Goal: Check status: Check status

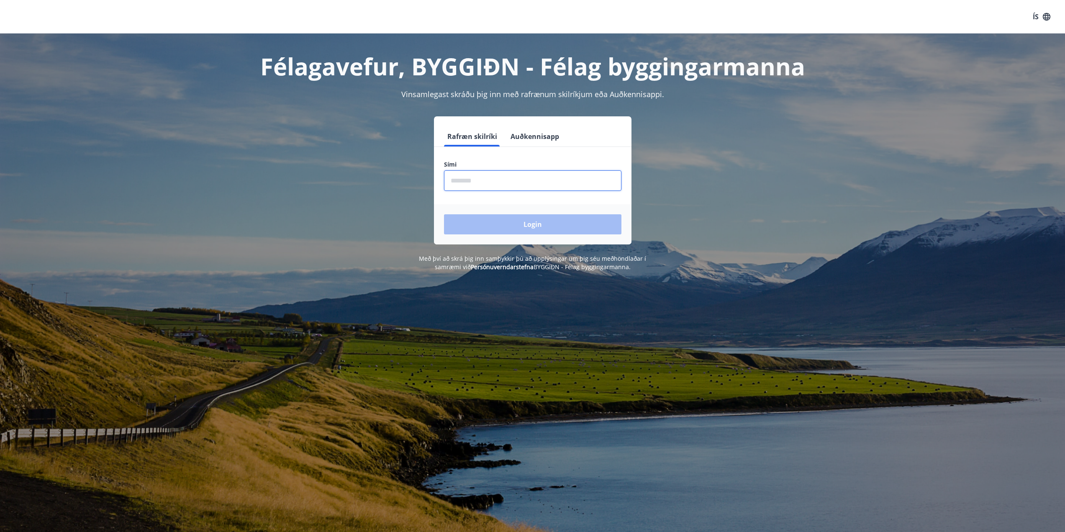
click at [549, 183] on input "phone" at bounding box center [532, 180] width 177 height 21
type input "********"
click at [517, 219] on button "Login" at bounding box center [532, 224] width 177 height 20
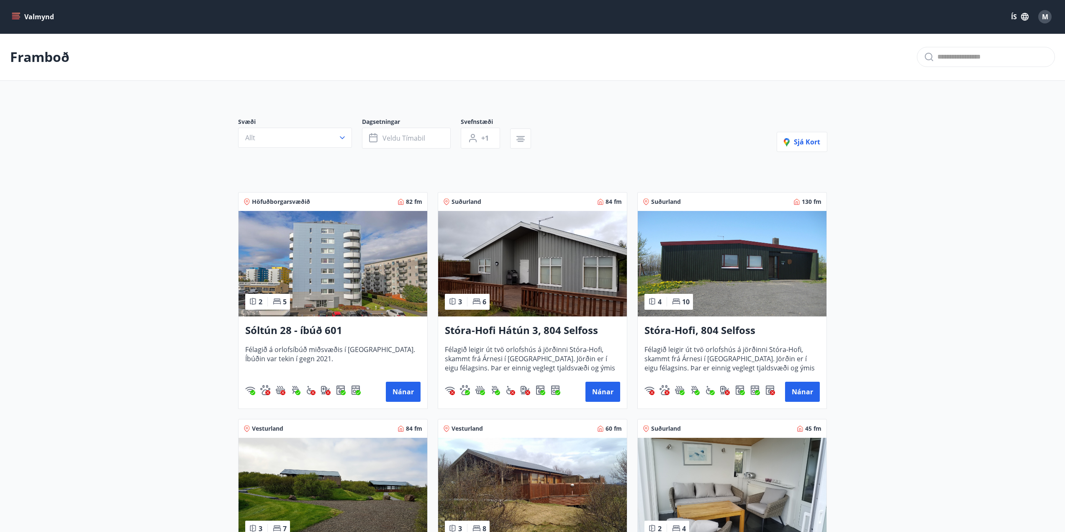
click at [1044, 18] on span "M" at bounding box center [1045, 16] width 6 height 9
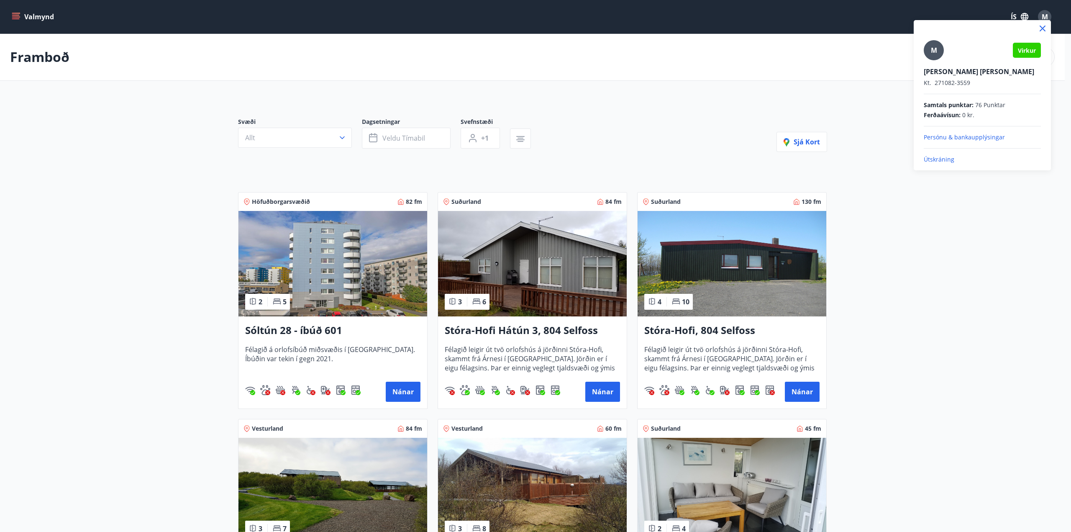
click at [13, 17] on div at bounding box center [535, 266] width 1071 height 532
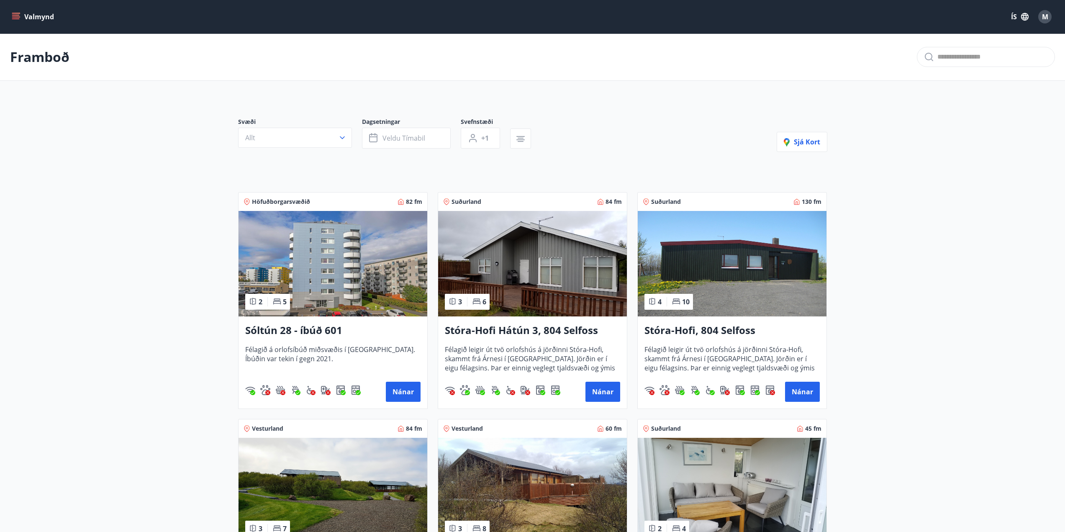
click at [13, 14] on icon "menu" at bounding box center [16, 17] width 8 height 8
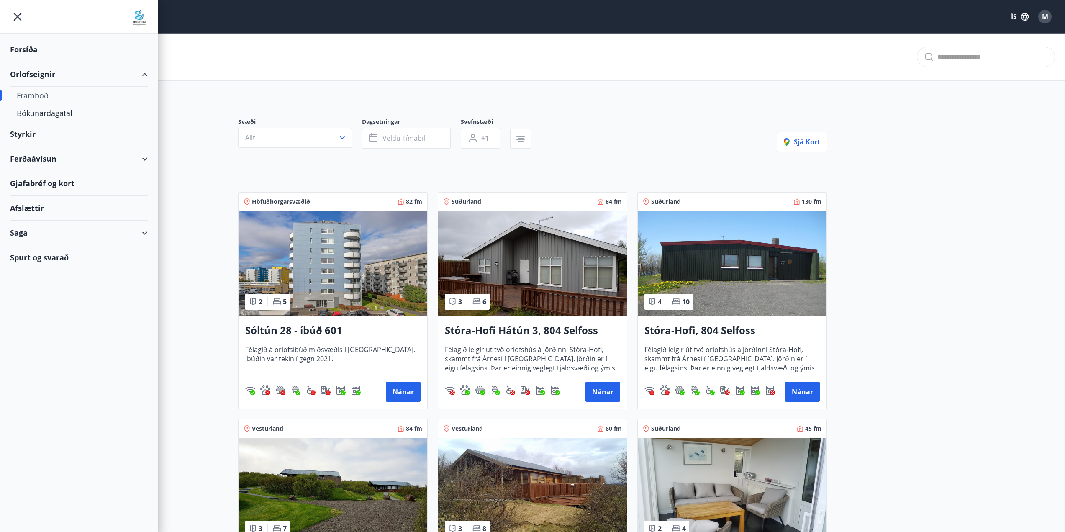
click at [26, 231] on div "Saga" at bounding box center [79, 232] width 138 height 25
click at [35, 289] on div "Umsóknir" at bounding box center [79, 289] width 124 height 18
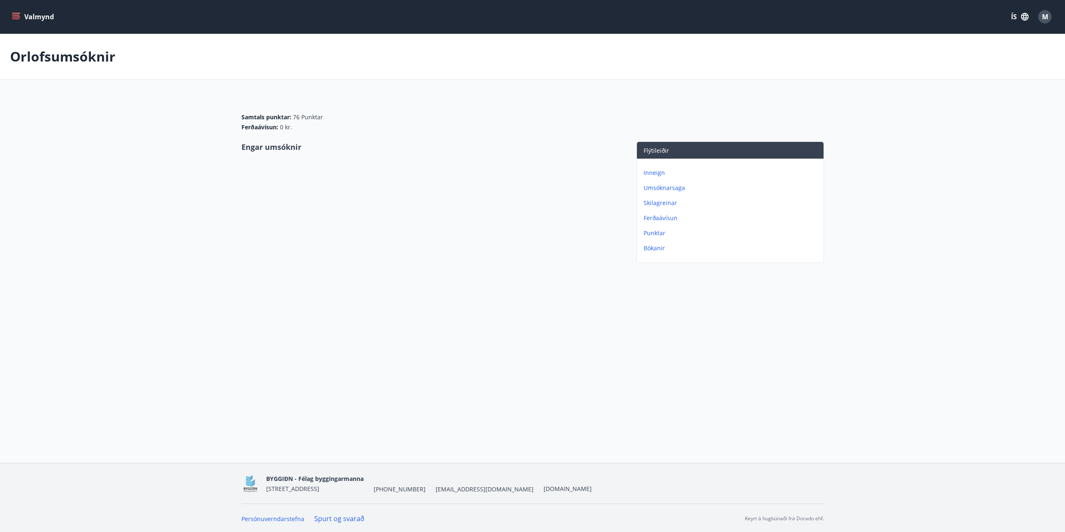
click at [664, 186] on p "Umsóknarsaga" at bounding box center [731, 188] width 177 height 8
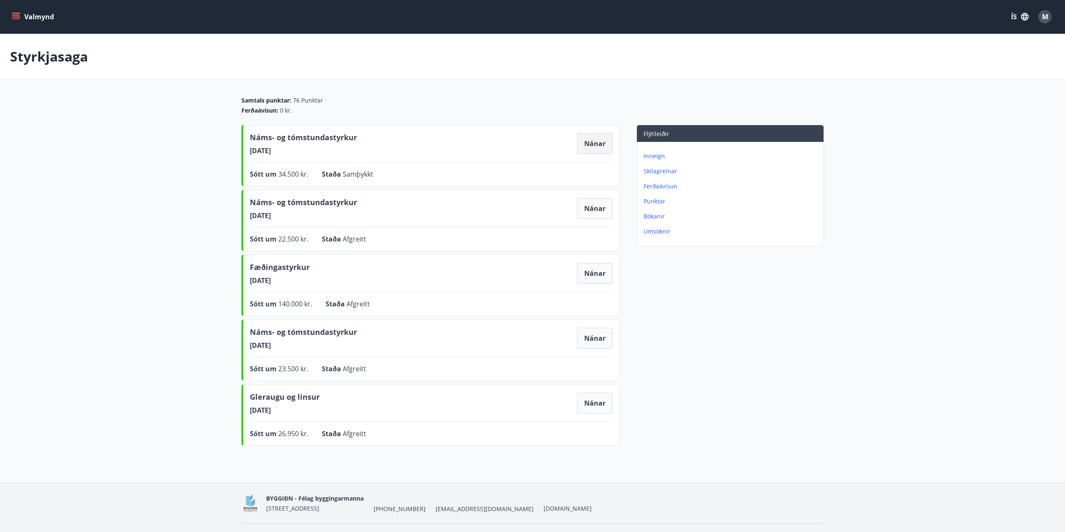
drag, startPoint x: 934, startPoint y: 232, endPoint x: 595, endPoint y: 141, distance: 351.4
click at [595, 141] on button "Nánar" at bounding box center [595, 143] width 36 height 21
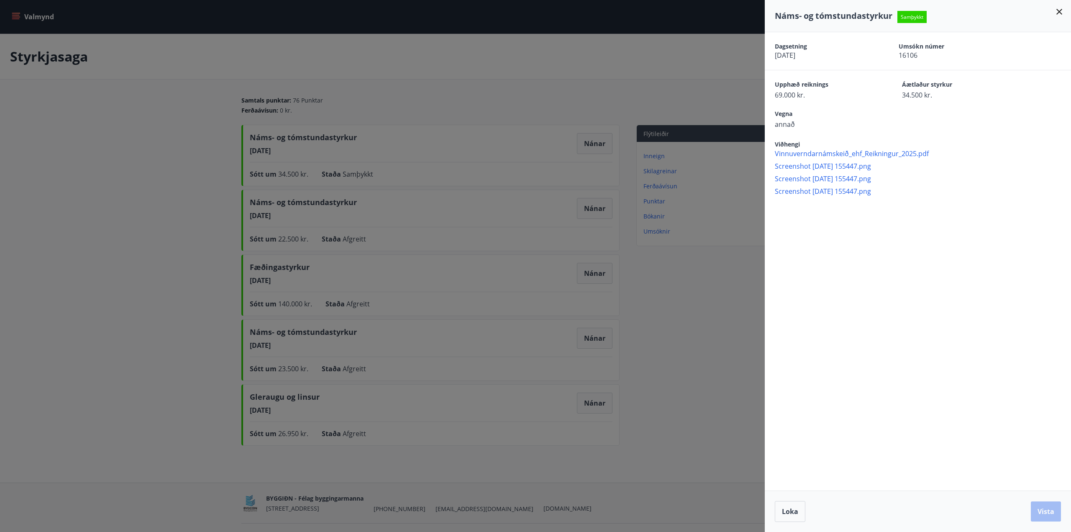
click at [397, 72] on div at bounding box center [535, 266] width 1071 height 532
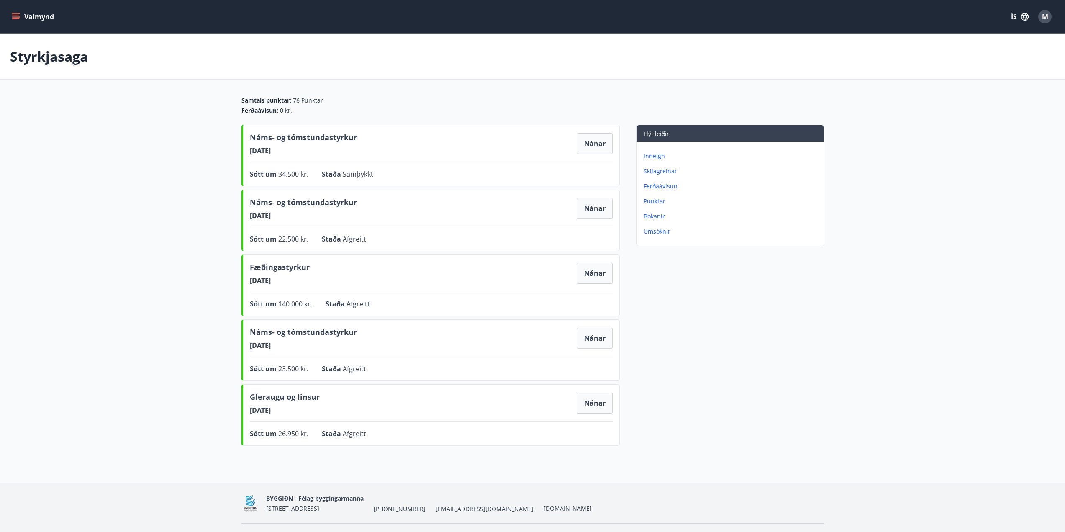
click at [20, 16] on button "Valmynd" at bounding box center [33, 16] width 47 height 15
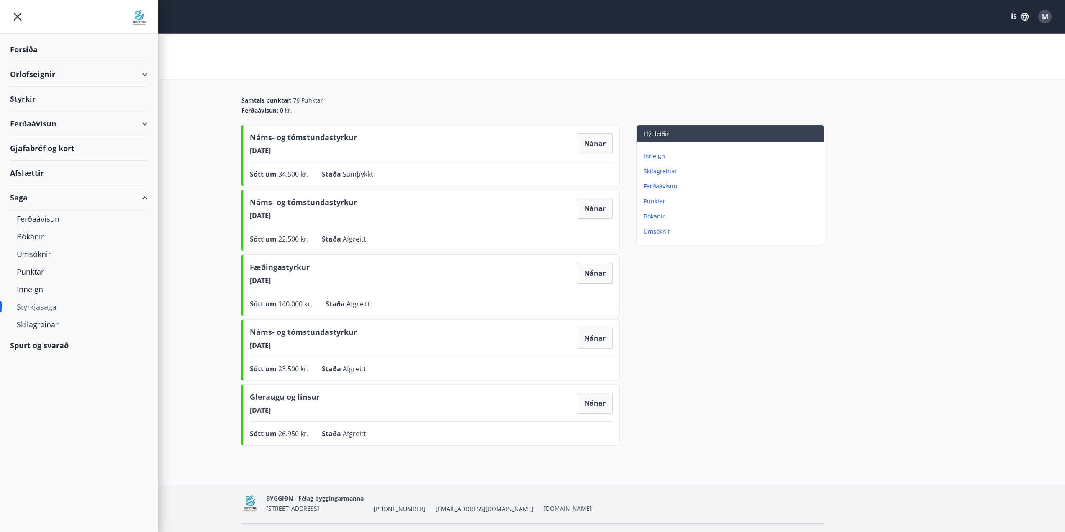
click at [33, 74] on div "Orlofseignir" at bounding box center [79, 74] width 138 height 25
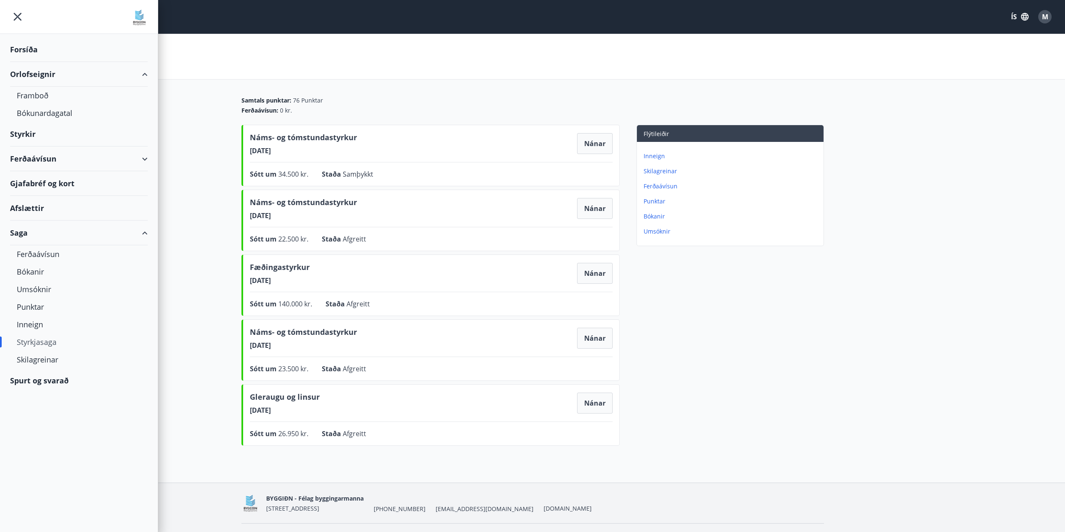
click at [25, 137] on div "Styrkir" at bounding box center [79, 134] width 138 height 25
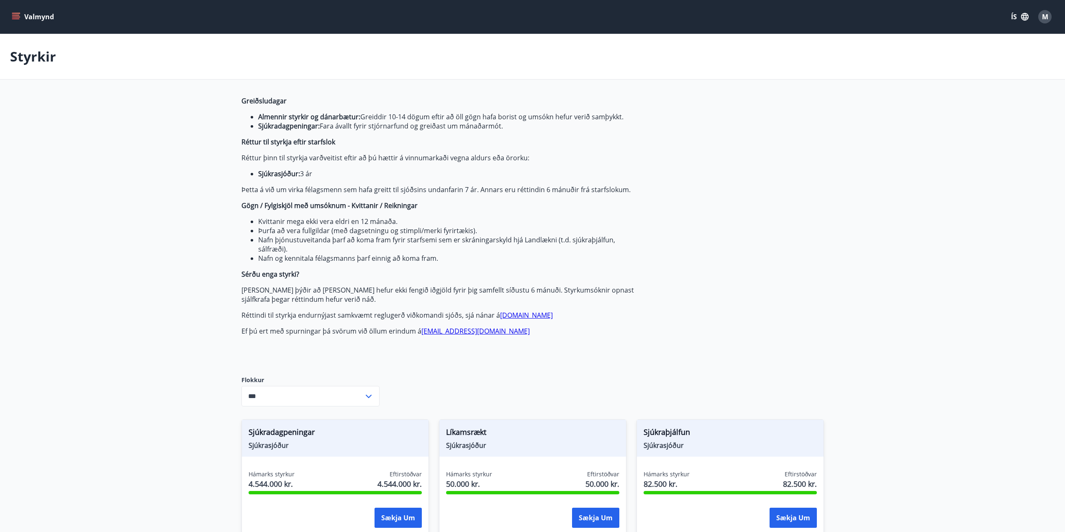
type input "***"
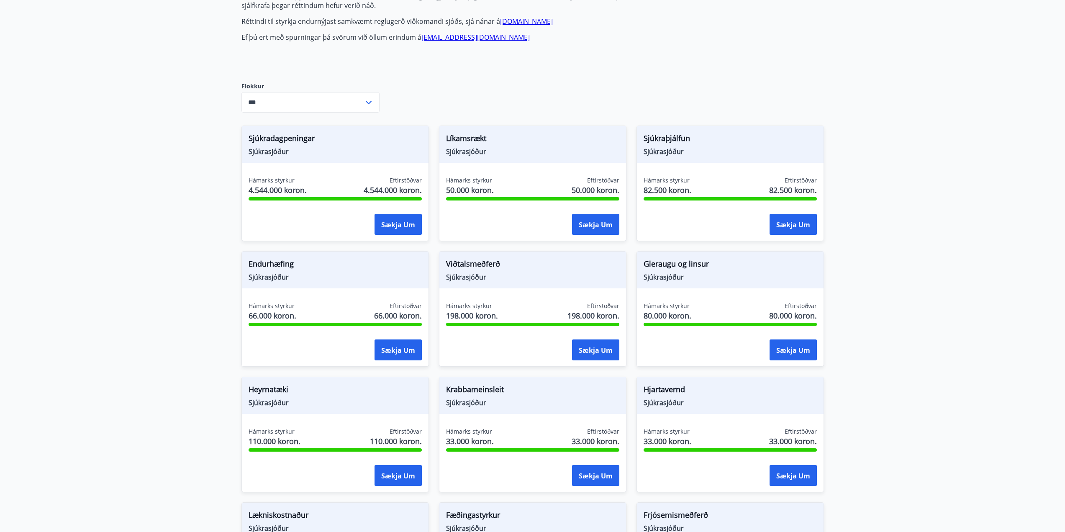
scroll to position [292, 0]
